Goal: Task Accomplishment & Management: Complete application form

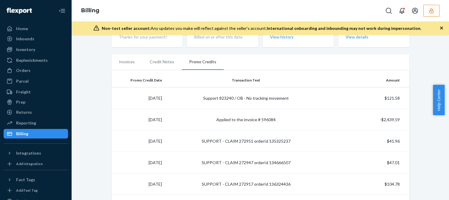
click at [430, 7] on button "button" at bounding box center [431, 11] width 16 height 12
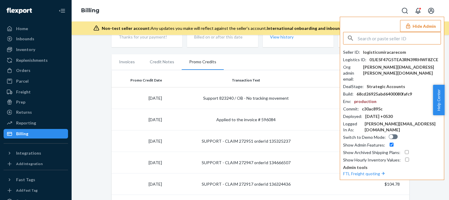
click at [382, 38] on input "text" at bounding box center [398, 38] width 83 height 12
click at [412, 40] on input "mgrandimellerbrandcom" at bounding box center [398, 38] width 83 height 12
click at [412, 39] on input "mgrandimellerbrandcom" at bounding box center [398, 38] width 83 height 12
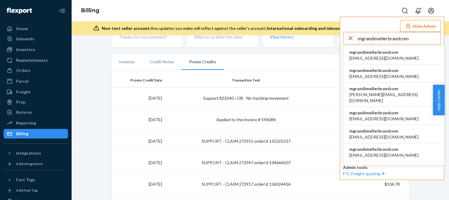
type input "mgrandimellerbrandcom"
drag, startPoint x: 371, startPoint y: 51, endPoint x: 388, endPoint y: 84, distance: 37.5
click at [371, 51] on span "mgrandimellerbrandcom" at bounding box center [383, 52] width 69 height 6
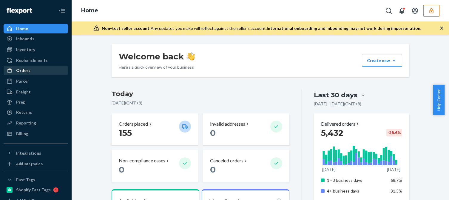
click at [40, 71] on div "Orders" at bounding box center [35, 70] width 63 height 8
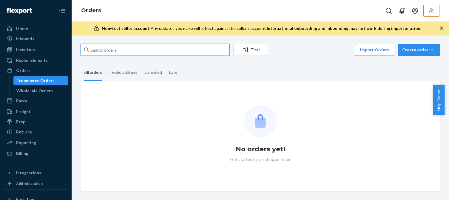
click at [130, 46] on input "text" at bounding box center [154, 50] width 149 height 12
paste input "EU2344753"
type input "EU2344753"
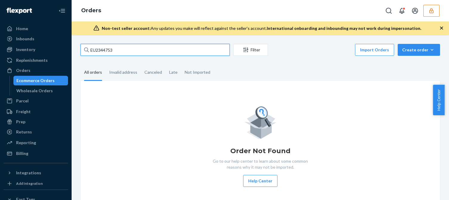
click at [129, 48] on input "EU2344753" at bounding box center [154, 50] width 149 height 12
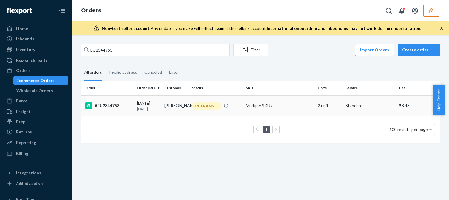
click at [126, 101] on td "#EU2344753" at bounding box center [107, 105] width 54 height 21
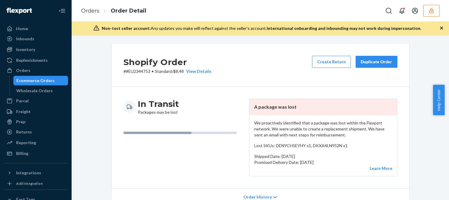
click at [308, 128] on p "We proactively identified that a package was lost within the Flexport network. …" at bounding box center [323, 129] width 138 height 18
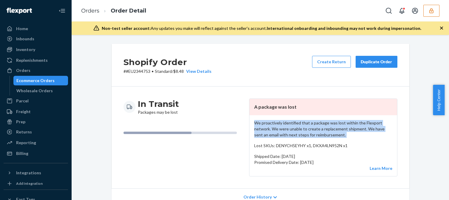
click at [308, 128] on p "We proactively identified that a package was lost within the Flexport network. …" at bounding box center [323, 129] width 138 height 18
click at [286, 98] on div "In Transit Packages may be lost A package was lost We proactively identified th…" at bounding box center [261, 137] width 298 height 102
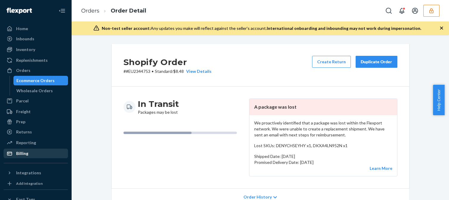
click at [33, 154] on div "Billing" at bounding box center [35, 153] width 63 height 8
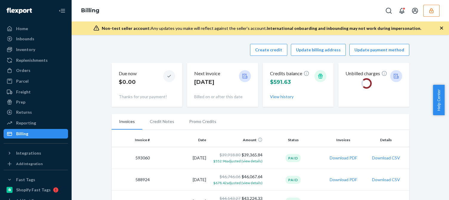
click at [185, 46] on div "Create credit Update billing address Update payment method" at bounding box center [261, 50] width 298 height 12
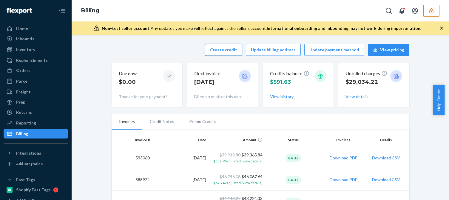
click at [224, 49] on button "Create credit" at bounding box center [223, 50] width 37 height 12
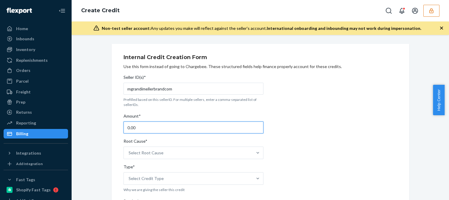
click at [145, 127] on input "0.00" at bounding box center [193, 127] width 140 height 12
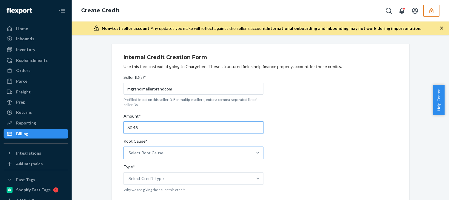
type input "60.48"
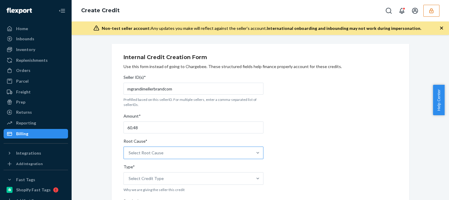
click at [160, 149] on div "Select Root Cause" at bounding box center [188, 153] width 128 height 12
click at [129, 150] on input "Root Cause* Select Root Cause" at bounding box center [128, 153] width 1 height 6
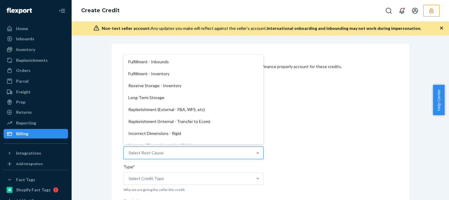
scroll to position [119, 0]
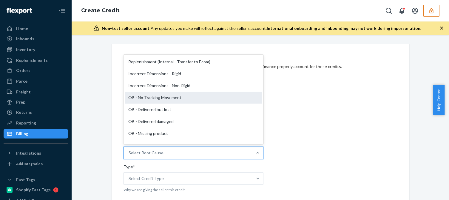
click at [158, 98] on div "OB - No Tracking Movement" at bounding box center [193, 98] width 137 height 12
click at [129, 150] on input "Root Cause* option OB - No Tracking Movement focused, 14 of 29. 29 results avai…" at bounding box center [128, 153] width 1 height 6
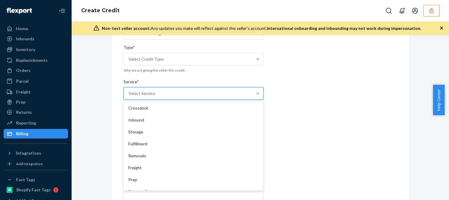
click at [144, 91] on div "Select Service" at bounding box center [141, 93] width 27 height 6
click at [129, 91] on input "Service* option Crossdock focused, 1 of 10. 10 results available. Use Up and Do…" at bounding box center [128, 93] width 1 height 6
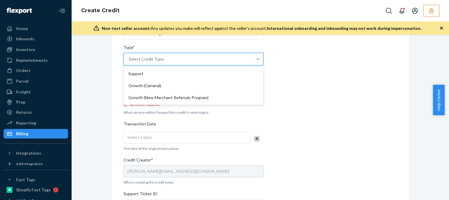
click at [168, 61] on div "Select Credit Type" at bounding box center [188, 59] width 128 height 12
click at [129, 61] on input "Type* option Support focused, 1 of 3. 3 results available. Use Up and Down to c…" at bounding box center [128, 59] width 1 height 6
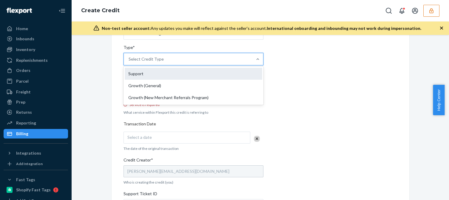
click at [146, 75] on div "Support" at bounding box center [193, 74] width 137 height 12
click at [129, 62] on input "Type* option Support focused, 1 of 3. 3 results available. Use Up and Down to c…" at bounding box center [128, 59] width 1 height 6
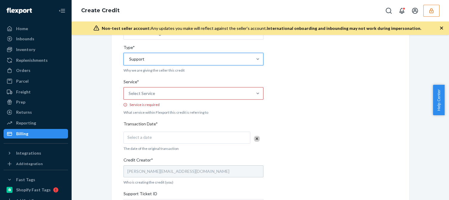
click at [149, 94] on div "Select Service" at bounding box center [141, 93] width 27 height 6
click at [129, 94] on input "Service* Select Service Service is required" at bounding box center [128, 93] width 1 height 6
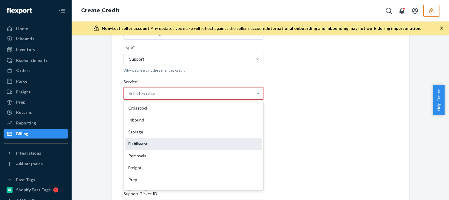
click at [147, 142] on div "Fulfillment" at bounding box center [193, 144] width 137 height 12
click at [129, 96] on input "Service* option Fulfillment focused, 4 of 10. 10 results available. Use Up and …" at bounding box center [128, 93] width 1 height 6
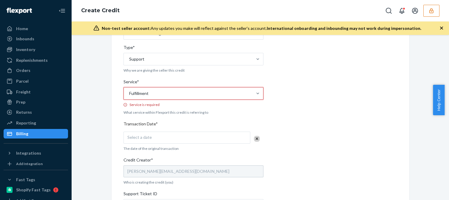
click at [175, 127] on div "Seller ID(s)* mgrandimellerbrandcom Prefilled based on this sellerID. For multi…" at bounding box center [193, 129] width 140 height 353
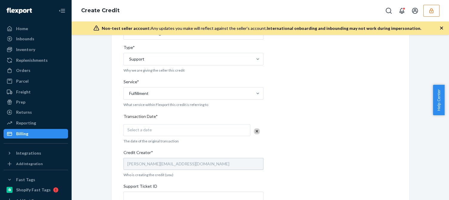
click at [165, 137] on div "Seller ID(s)* mgrandimellerbrandcom Prefilled based on this sellerID. For multi…" at bounding box center [193, 126] width 140 height 346
click at [173, 131] on div "Select a date" at bounding box center [186, 130] width 127 height 12
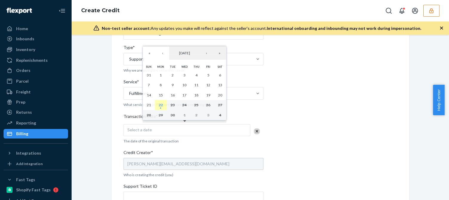
click at [162, 107] on abbr "22" at bounding box center [161, 105] width 4 height 4
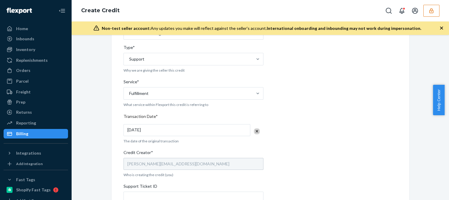
scroll to position [209, 0]
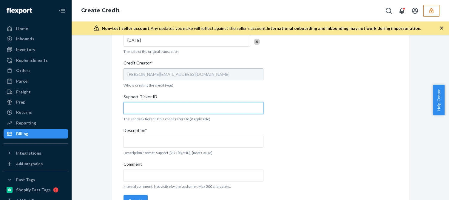
click at [139, 111] on input "Support Ticket ID" at bounding box center [193, 108] width 140 height 12
paste input "807294"
type input "807294"
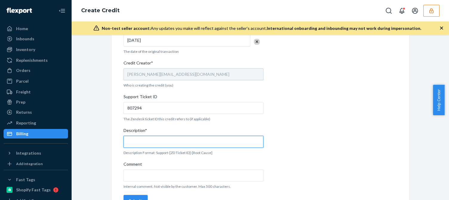
click at [162, 142] on input "Description*" at bounding box center [193, 142] width 140 height 12
paste input "807294"
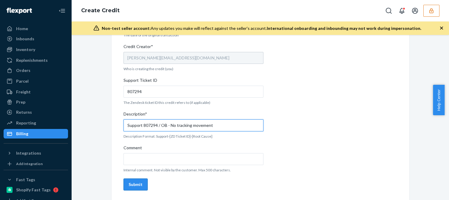
type input "Support 807294 / OB - No tracking movement"
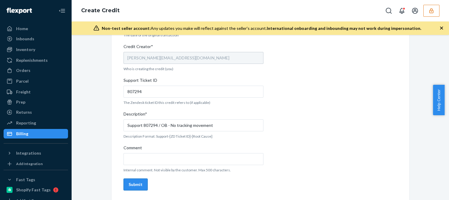
click at [129, 185] on div "Submit" at bounding box center [135, 184] width 14 height 6
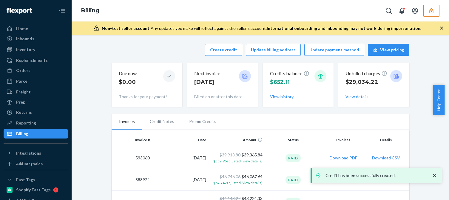
click at [277, 100] on div "Credits balance $652.11 View history" at bounding box center [298, 85] width 57 height 34
click at [280, 96] on button "View history" at bounding box center [282, 97] width 24 height 6
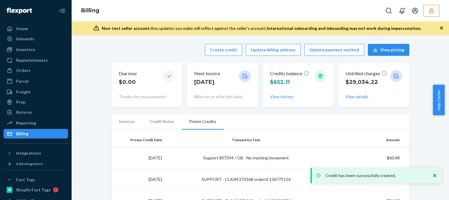
click at [433, 176] on icon "close toast" at bounding box center [434, 175] width 6 height 6
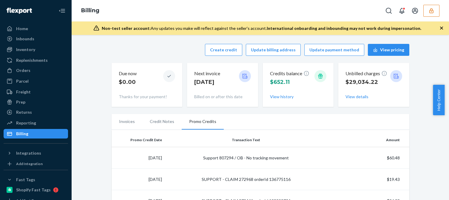
click at [428, 12] on button "button" at bounding box center [431, 11] width 16 height 12
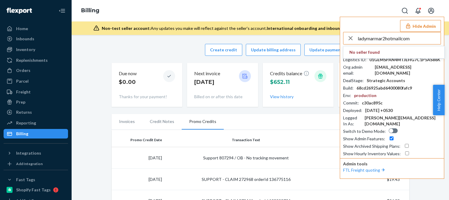
click at [413, 36] on input "ladymarmar2hotmailcom" at bounding box center [398, 38] width 83 height 12
click at [422, 39] on input "ladymarmar2hotmailcom" at bounding box center [398, 38] width 83 height 12
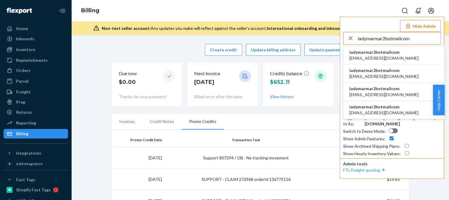
type input "ladymarmar2hotmailcom"
click at [383, 52] on span "ladymarmar2hotmailcom" at bounding box center [383, 52] width 69 height 6
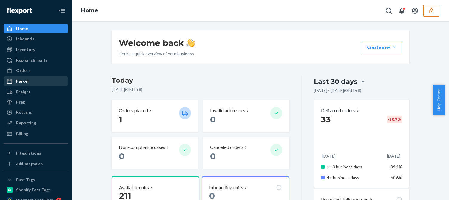
drag, startPoint x: 32, startPoint y: 68, endPoint x: 61, endPoint y: 79, distance: 31.3
click at [32, 68] on div "Orders" at bounding box center [35, 70] width 63 height 8
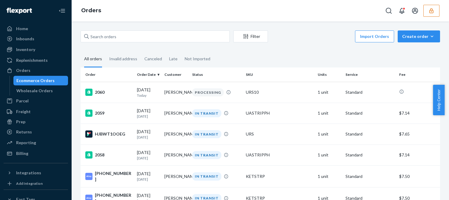
click at [38, 53] on div "Inventory" at bounding box center [35, 49] width 63 height 8
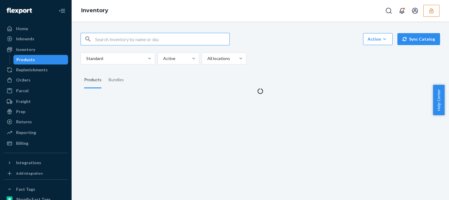
click at [326, 72] on fieldset "Products Bundles" at bounding box center [259, 80] width 359 height 17
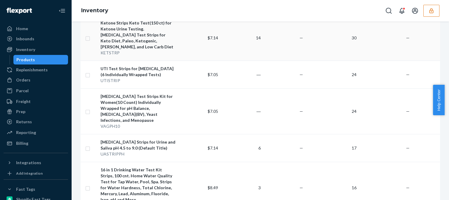
scroll to position [60, 0]
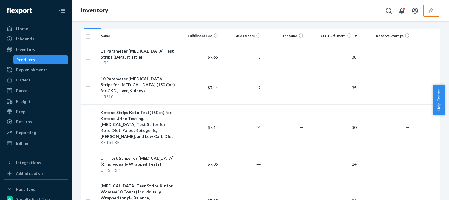
click at [430, 10] on icon "button" at bounding box center [431, 10] width 4 height 5
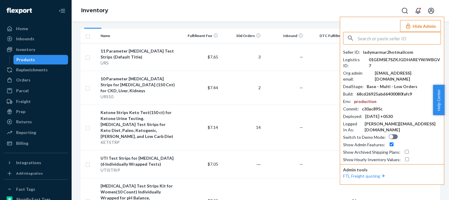
click at [388, 52] on div "ladymarmar2hotmailcom" at bounding box center [388, 52] width 50 height 6
copy div "ladymarmar2hotmailcom"
click at [141, 4] on div "Inventory Hide Admin Seller ID : ladymarmar2hotmailcom Logistics ID : 01GEMSE7S…" at bounding box center [260, 10] width 377 height 21
click at [425, 26] on button "Hide Admin" at bounding box center [420, 26] width 41 height 12
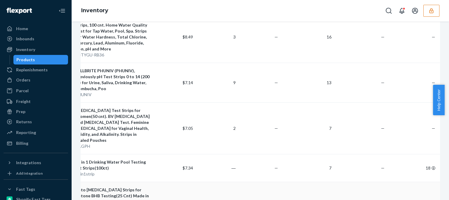
scroll to position [329, 0]
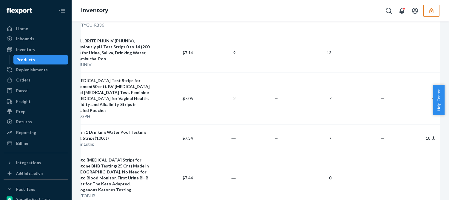
click at [430, 13] on icon "button" at bounding box center [431, 11] width 6 height 6
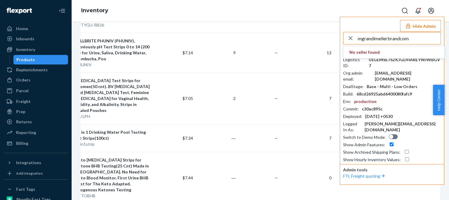
click at [412, 41] on input "mgrandimellerbrandcom" at bounding box center [398, 38] width 83 height 12
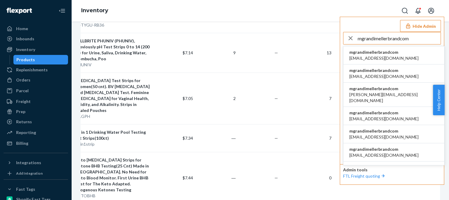
type input "mgrandimellerbrandcom"
click at [366, 53] on span "mgrandimellerbrandcom" at bounding box center [383, 52] width 69 height 6
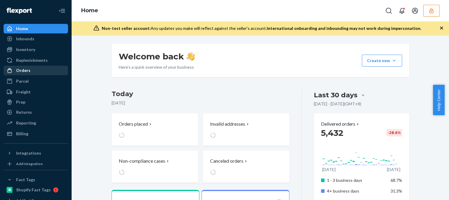
click at [34, 72] on div "Orders" at bounding box center [35, 70] width 63 height 8
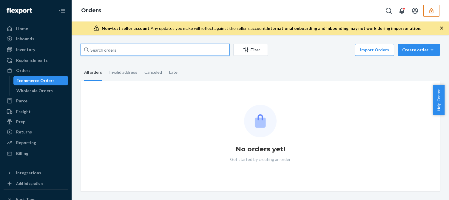
click at [123, 51] on input "text" at bounding box center [154, 50] width 149 height 12
paste input "EU2373457"
type input "EU2373457"
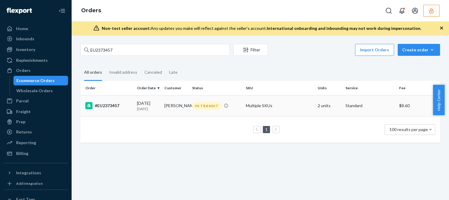
click at [142, 103] on div "09/06/2025 16 days ago" at bounding box center [148, 105] width 23 height 11
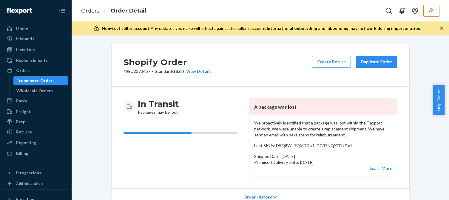
click at [31, 157] on div "Billing" at bounding box center [35, 153] width 63 height 8
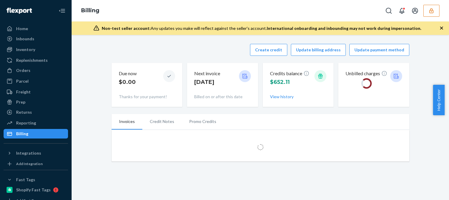
click at [160, 51] on div "Create credit Update billing address Update payment method" at bounding box center [261, 50] width 298 height 12
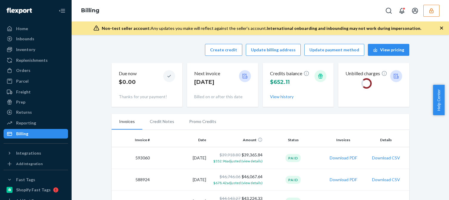
click at [156, 51] on div "Create credit Update billing address Update payment method View pricing" at bounding box center [261, 50] width 298 height 12
click at [227, 49] on button "Create credit" at bounding box center [223, 50] width 37 height 12
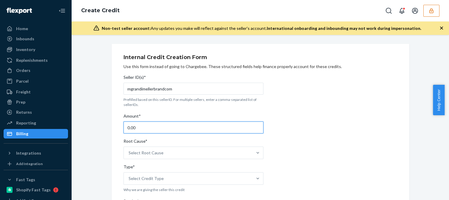
click at [135, 129] on input "0.00" at bounding box center [193, 127] width 140 height 12
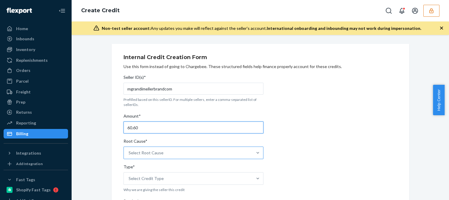
type input "60.60"
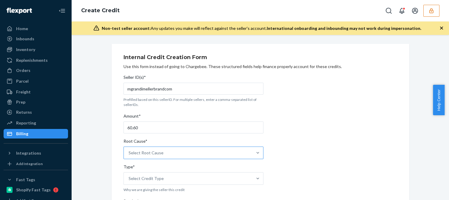
click at [149, 147] on div "Select Root Cause" at bounding box center [188, 153] width 128 height 12
click at [129, 150] on input "Root Cause* Select Root Cause" at bounding box center [128, 153] width 1 height 6
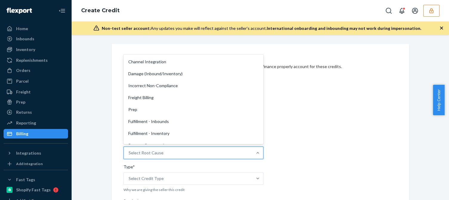
scroll to position [89, 0]
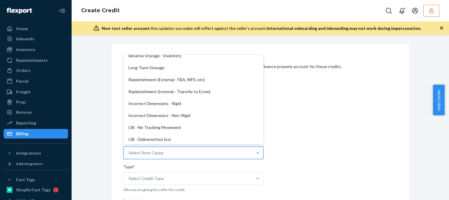
click at [172, 123] on div "OB - No Tracking Movement" at bounding box center [193, 127] width 137 height 12
click at [129, 150] on input "Root Cause* option OB - No Tracking Movement focused, 14 of 29. 29 results avai…" at bounding box center [128, 153] width 1 height 6
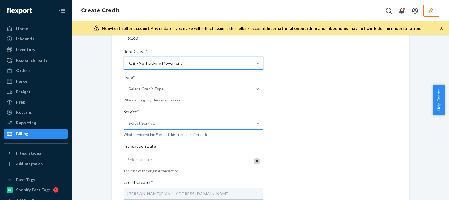
click at [160, 122] on div "Select Service" at bounding box center [188, 123] width 128 height 12
click at [129, 122] on input "Service* Select Service" at bounding box center [128, 123] width 1 height 6
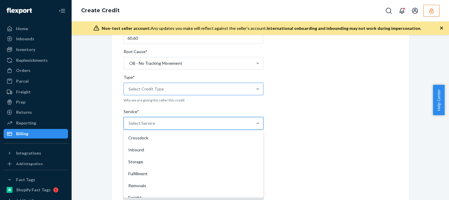
click at [187, 89] on div "Select Credit Type" at bounding box center [188, 89] width 128 height 12
click at [129, 89] on input "Type* Select Credit Type" at bounding box center [128, 89] width 1 height 6
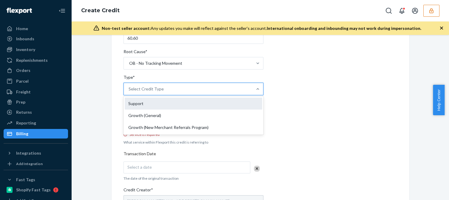
click at [132, 103] on div "Support" at bounding box center [193, 103] width 137 height 12
click at [129, 92] on input "Type* option Support focused, 1 of 3. 3 results available. Use Up and Down to c…" at bounding box center [128, 89] width 1 height 6
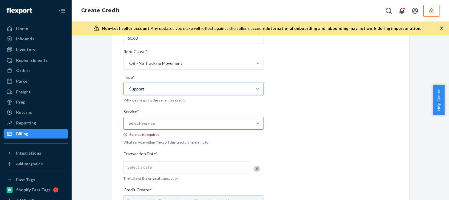
click at [136, 121] on div "Select Service" at bounding box center [141, 123] width 27 height 6
click at [129, 121] on input "Service* Select Service Service is required" at bounding box center [128, 123] width 1 height 6
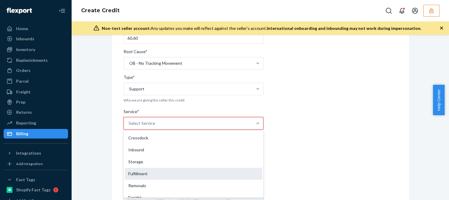
click at [140, 169] on div "Fulfillment" at bounding box center [193, 174] width 137 height 12
click at [129, 126] on input "Service* option Fulfillment focused, 4 of 10. 10 results available. Use Up and …" at bounding box center [128, 123] width 1 height 6
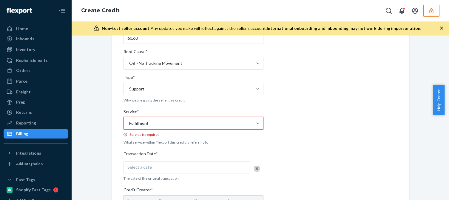
click at [107, 181] on div "Internal Credit Creation Form Use this form instead of going to Chargebee. Thes…" at bounding box center [260, 148] width 306 height 388
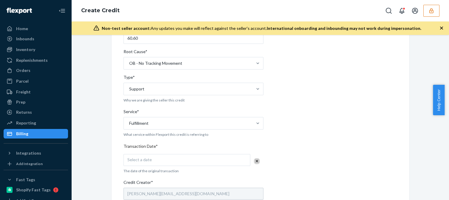
click at [156, 161] on div "Select a date" at bounding box center [186, 160] width 127 height 12
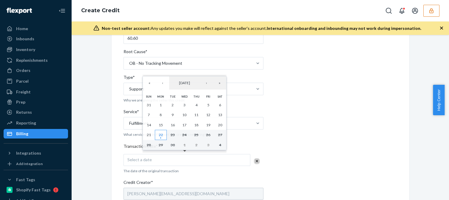
click at [165, 134] on button "22" at bounding box center [161, 135] width 12 height 10
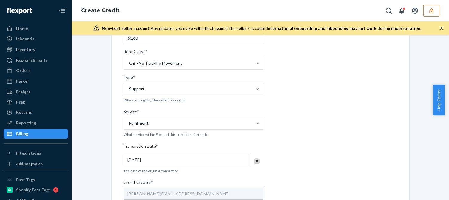
scroll to position [179, 0]
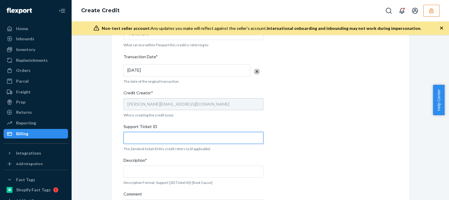
click at [139, 140] on input "Support Ticket ID" at bounding box center [193, 138] width 140 height 12
paste input "822635"
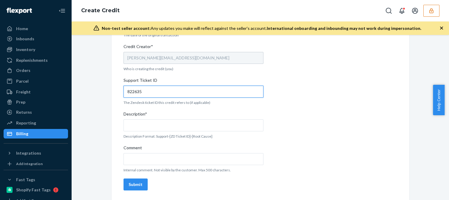
type input "822635"
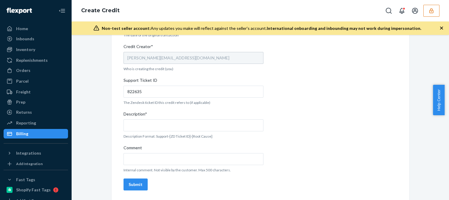
click at [144, 118] on div "Description*" at bounding box center [193, 115] width 140 height 8
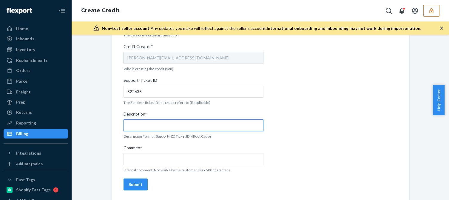
click at [144, 119] on input "Description*" at bounding box center [193, 125] width 140 height 12
click at [144, 124] on input "Description*" at bounding box center [193, 125] width 140 height 12
paste input "822635"
type input "Support 822635 / OB - No tracking movement"
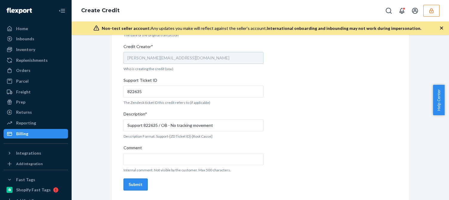
click at [136, 181] on button "Submit" at bounding box center [135, 184] width 24 height 12
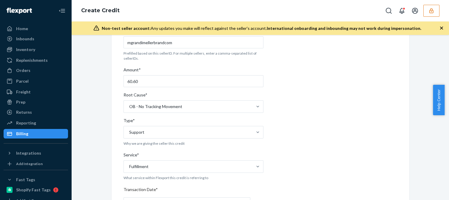
scroll to position [0, 0]
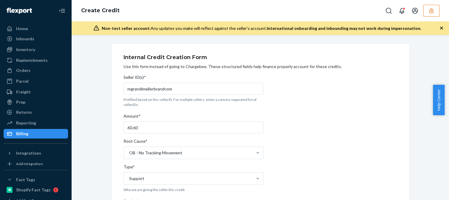
click at [441, 30] on icon "button" at bounding box center [441, 28] width 6 height 6
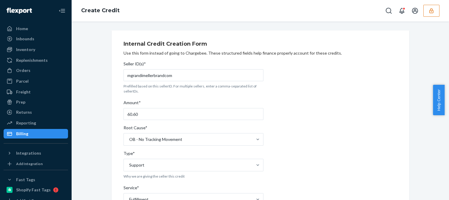
click at [306, 55] on div "Use this form instead of going to Chargebee. These structured fields help finan…" at bounding box center [260, 53] width 274 height 6
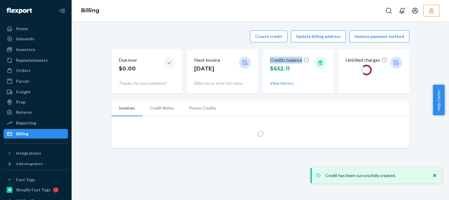
click at [325, 61] on div "Credits balance $652.11 View history" at bounding box center [298, 71] width 71 height 44
click at [275, 83] on button "View history" at bounding box center [282, 83] width 24 height 6
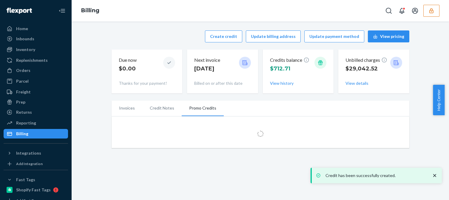
click at [436, 175] on icon "close toast" at bounding box center [434, 175] width 6 height 6
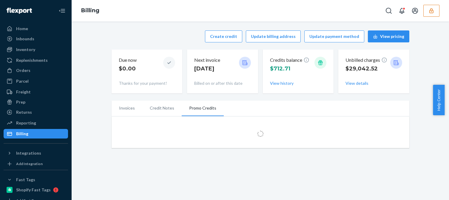
click at [112, 168] on div "Create credit Update billing address Update payment method View pricing Due now…" at bounding box center [260, 110] width 377 height 178
